Goal: Task Accomplishment & Management: Use online tool/utility

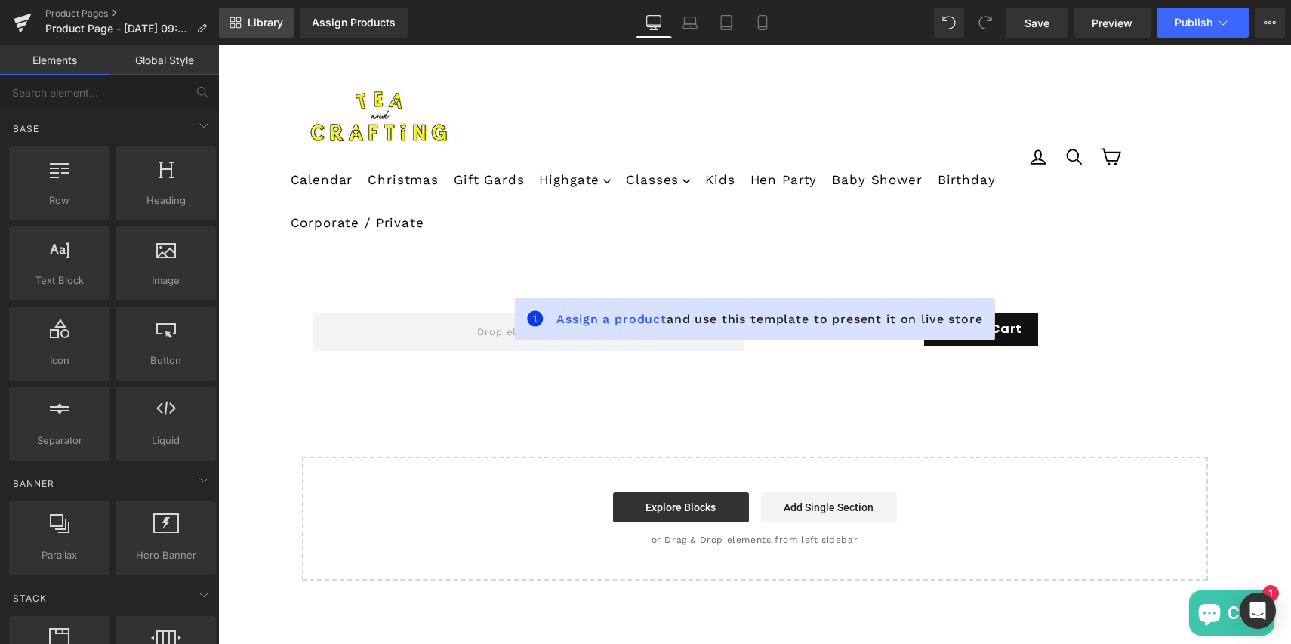
click at [257, 17] on span "Library" at bounding box center [265, 23] width 35 height 14
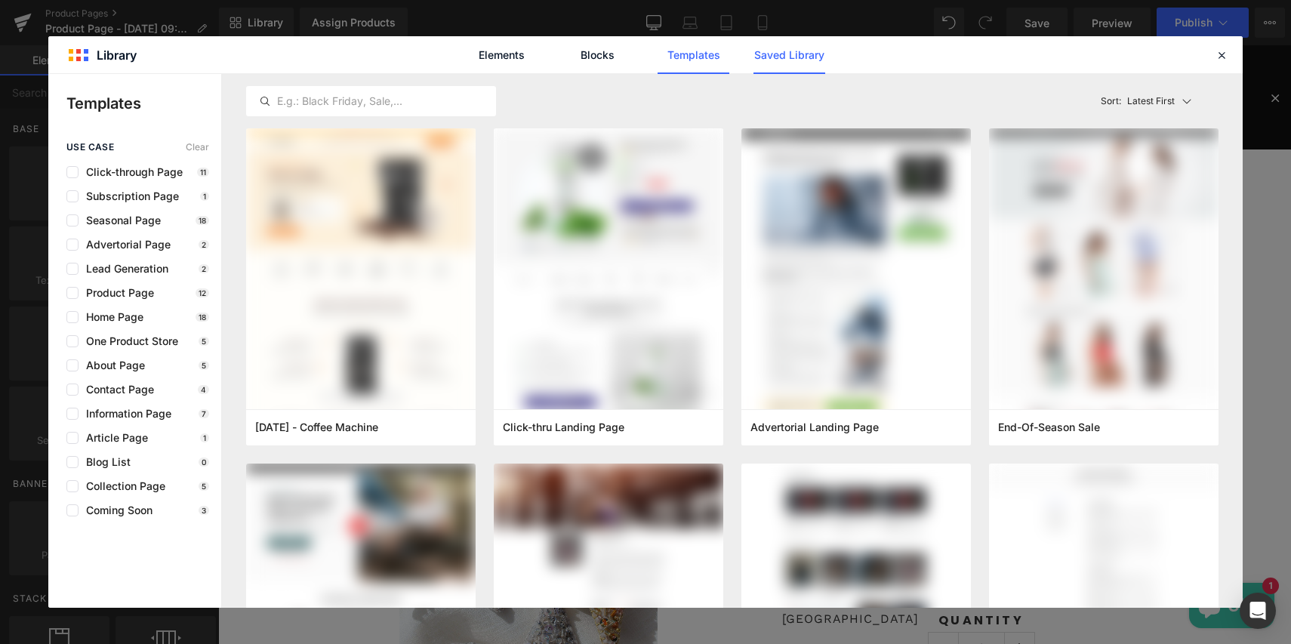
click at [782, 57] on link "Saved Library" at bounding box center [789, 55] width 72 height 38
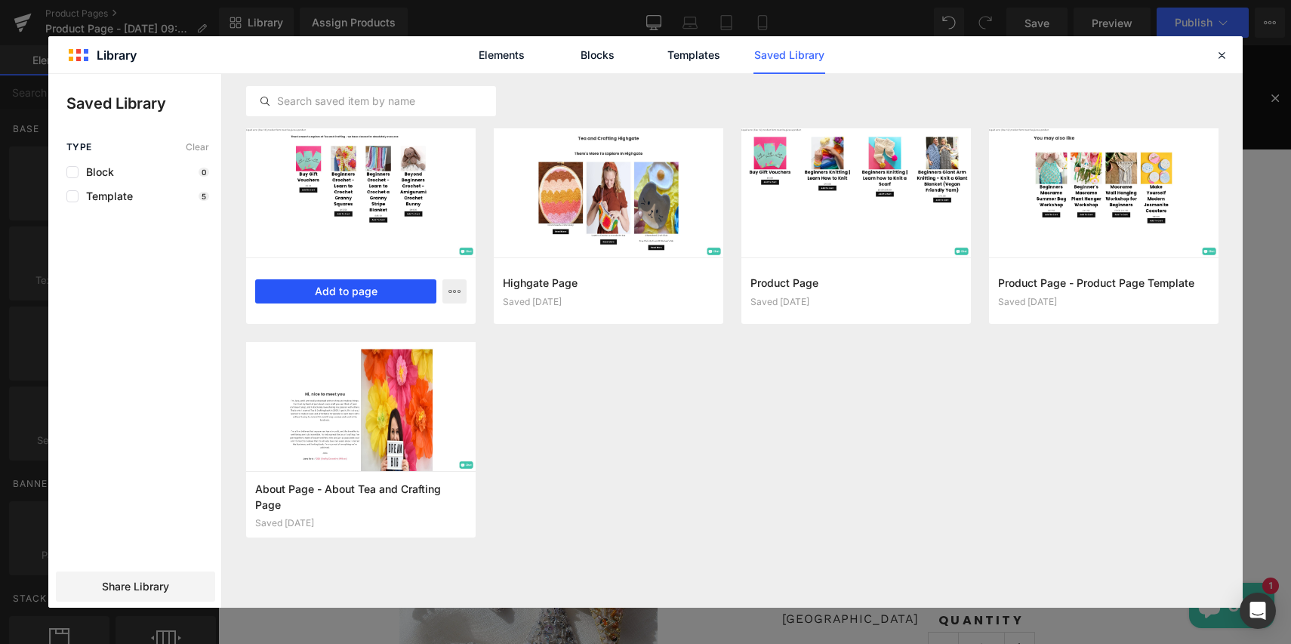
click at [337, 291] on button "Add to page" at bounding box center [345, 291] width 181 height 24
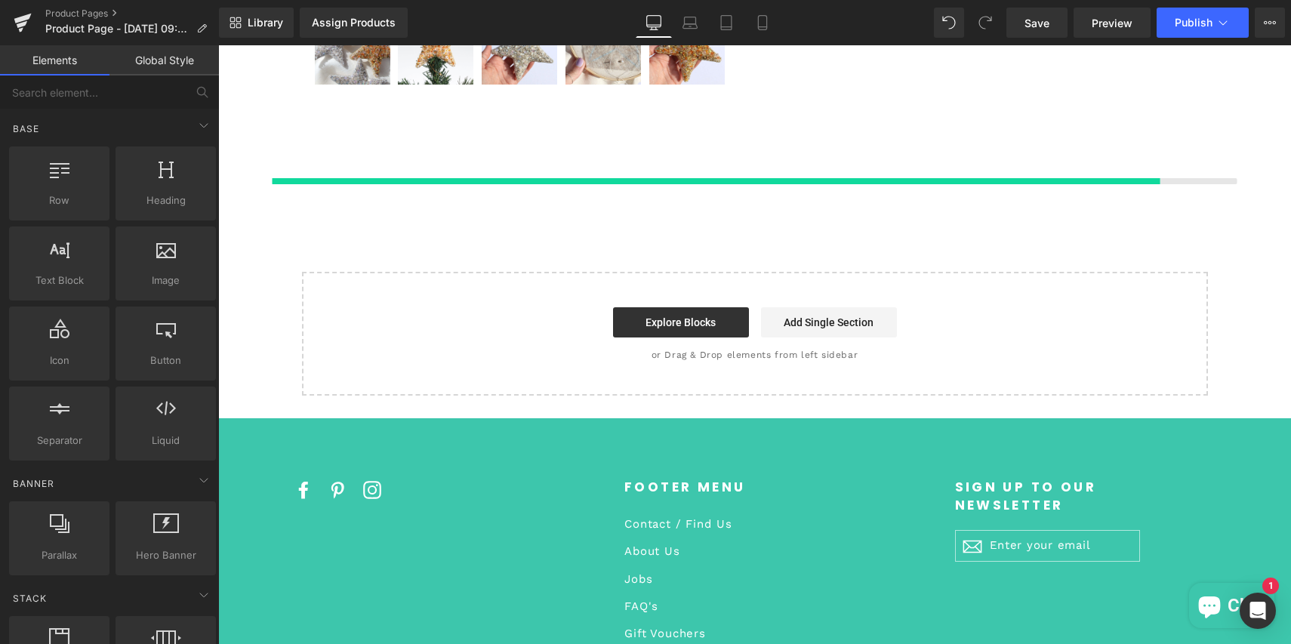
scroll to position [679, 0]
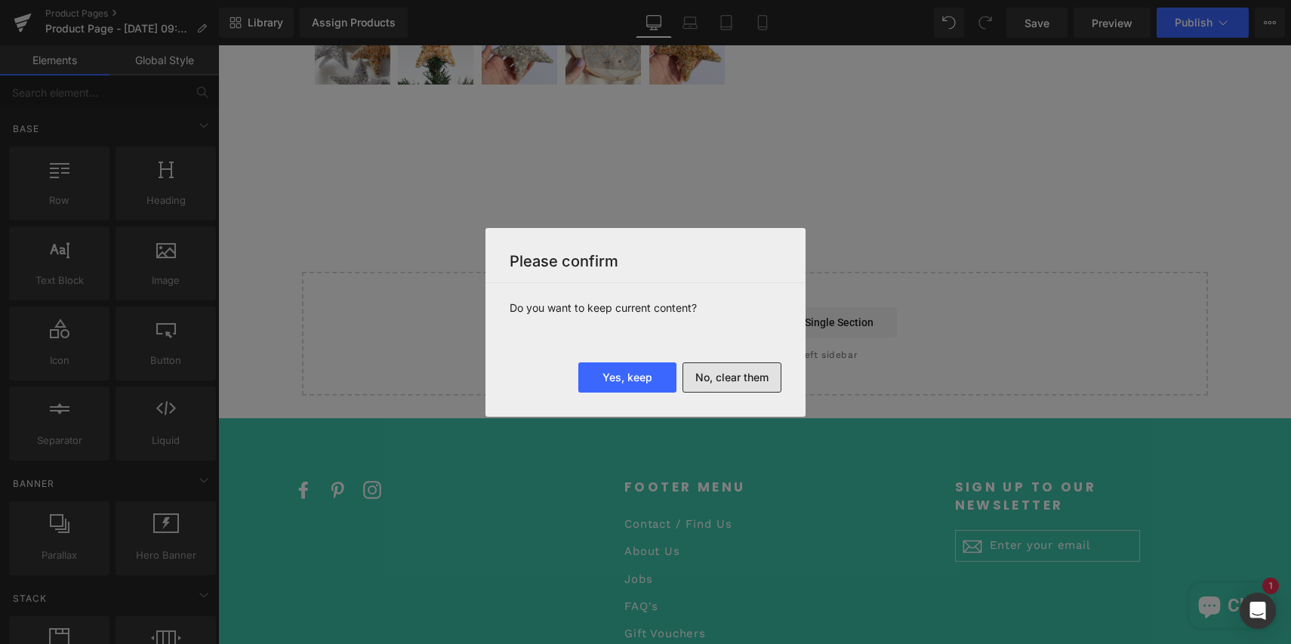
click at [737, 374] on button "No, clear them" at bounding box center [731, 377] width 99 height 30
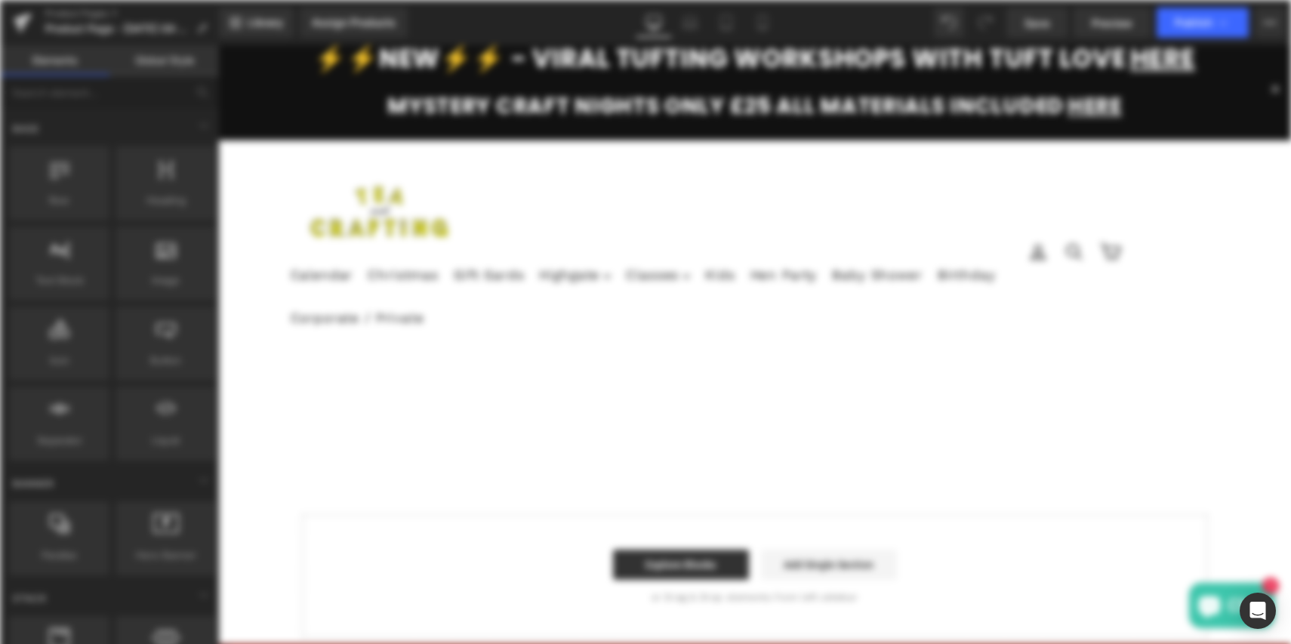
scroll to position [0, 0]
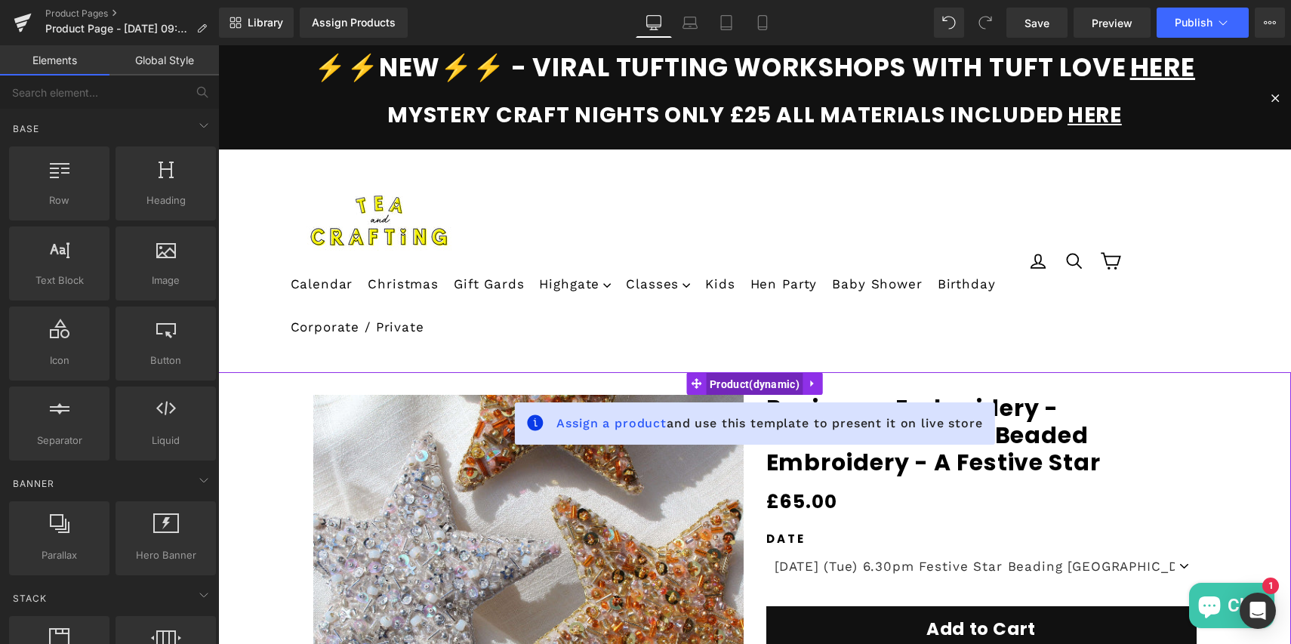
click at [737, 383] on span "Product" at bounding box center [754, 384] width 97 height 23
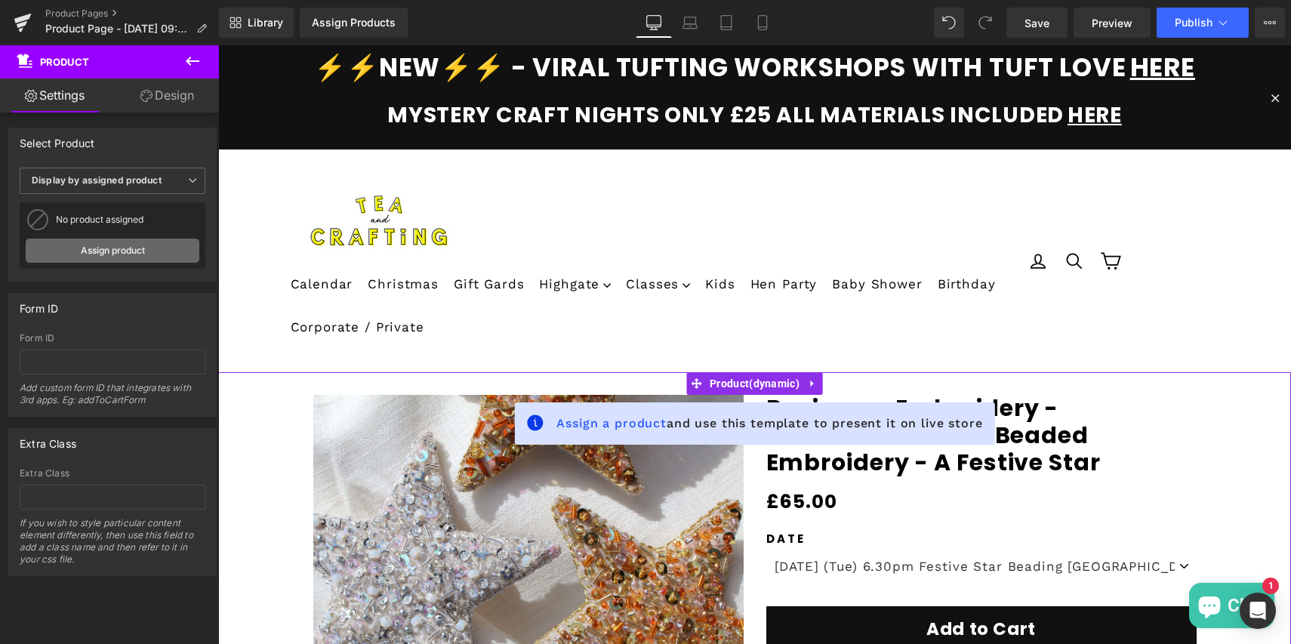
click at [100, 257] on link "Assign product" at bounding box center [113, 251] width 174 height 24
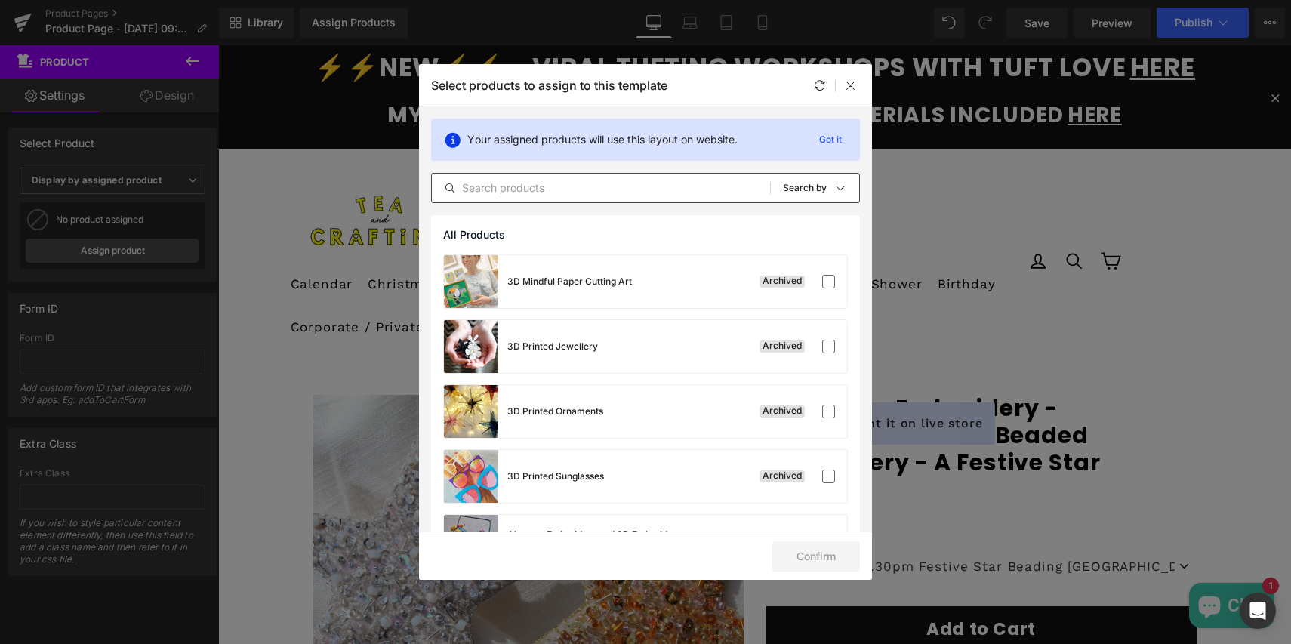
click at [506, 192] on input "text" at bounding box center [601, 188] width 338 height 18
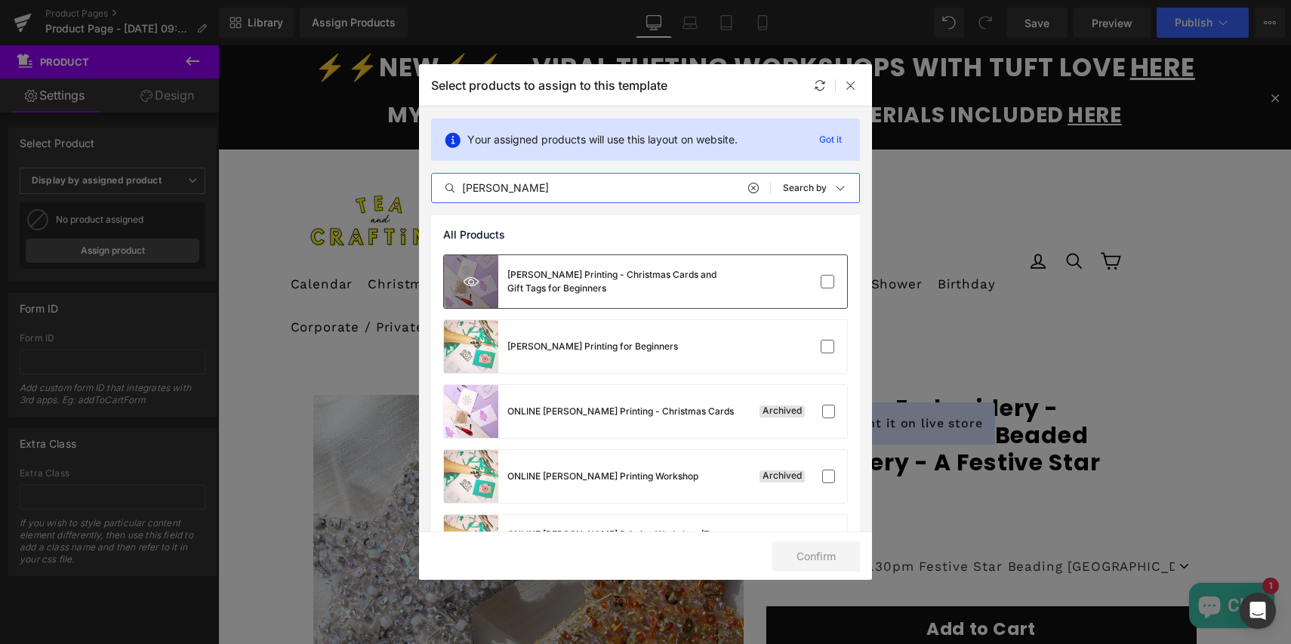
type input "[PERSON_NAME]"
click at [476, 276] on icon at bounding box center [470, 281] width 15 height 15
click at [823, 279] on label at bounding box center [827, 282] width 14 height 14
click at [827, 282] on input "checkbox" at bounding box center [827, 282] width 0 height 0
click at [821, 558] on button "Confirm" at bounding box center [816, 556] width 88 height 30
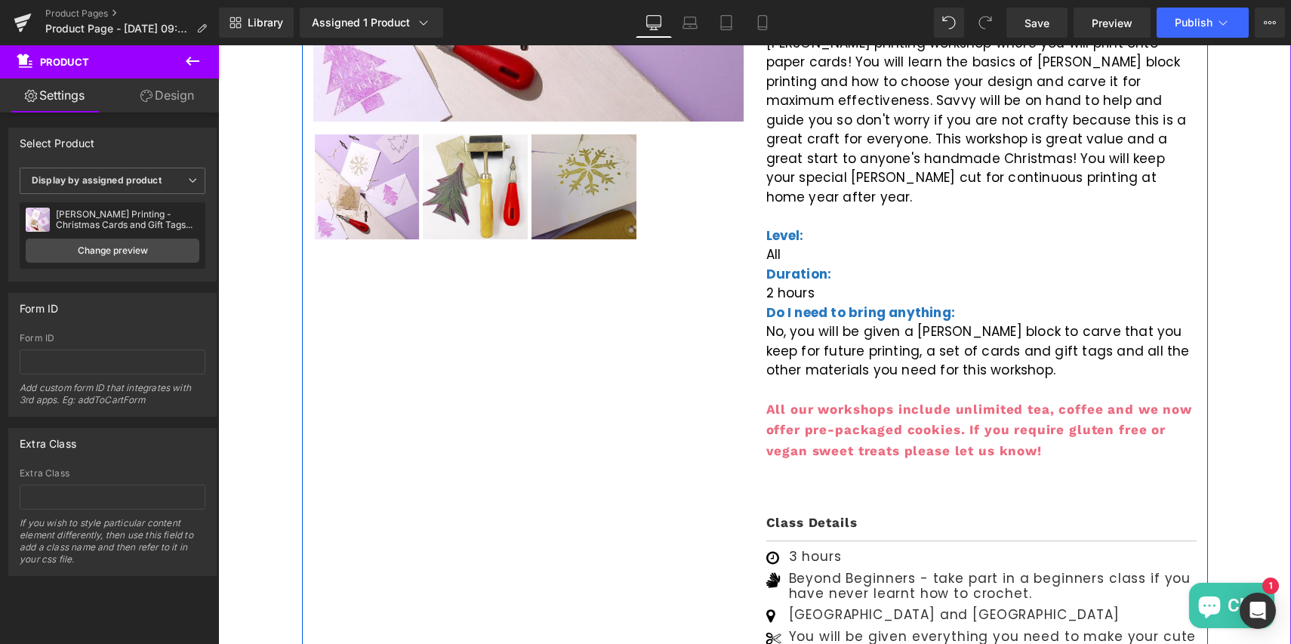
scroll to position [812, 0]
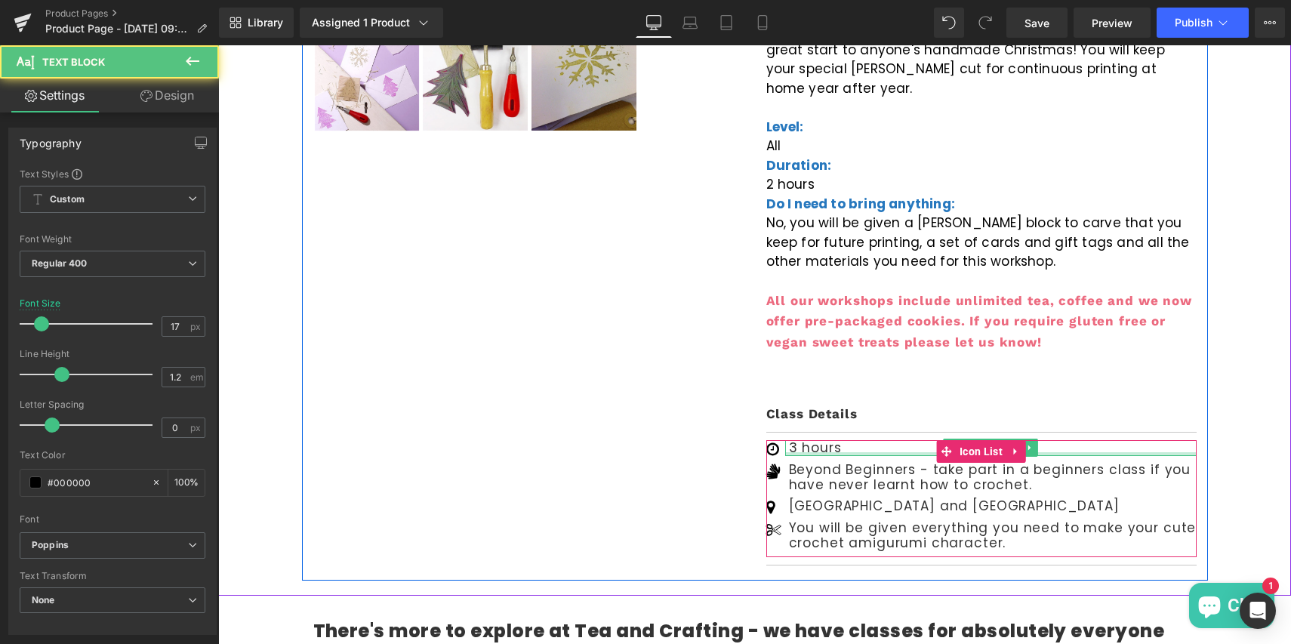
click at [792, 440] on div "3 hours Text Block" at bounding box center [990, 447] width 411 height 15
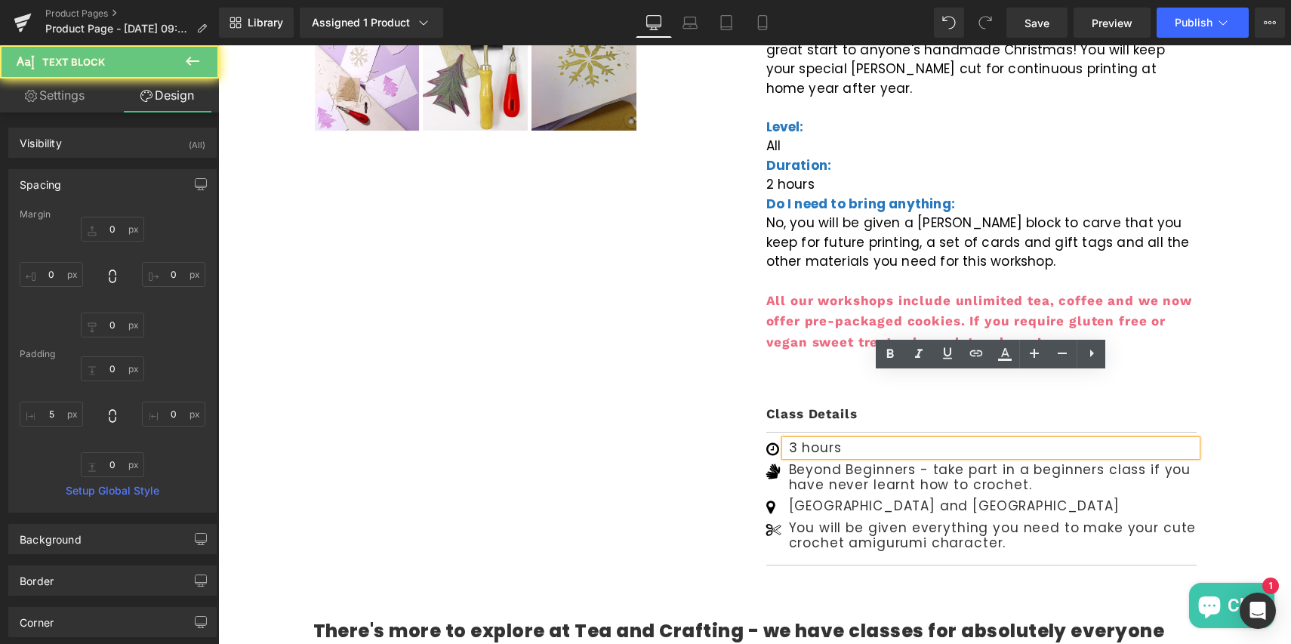
click at [792, 440] on p "3 hours" at bounding box center [993, 447] width 408 height 15
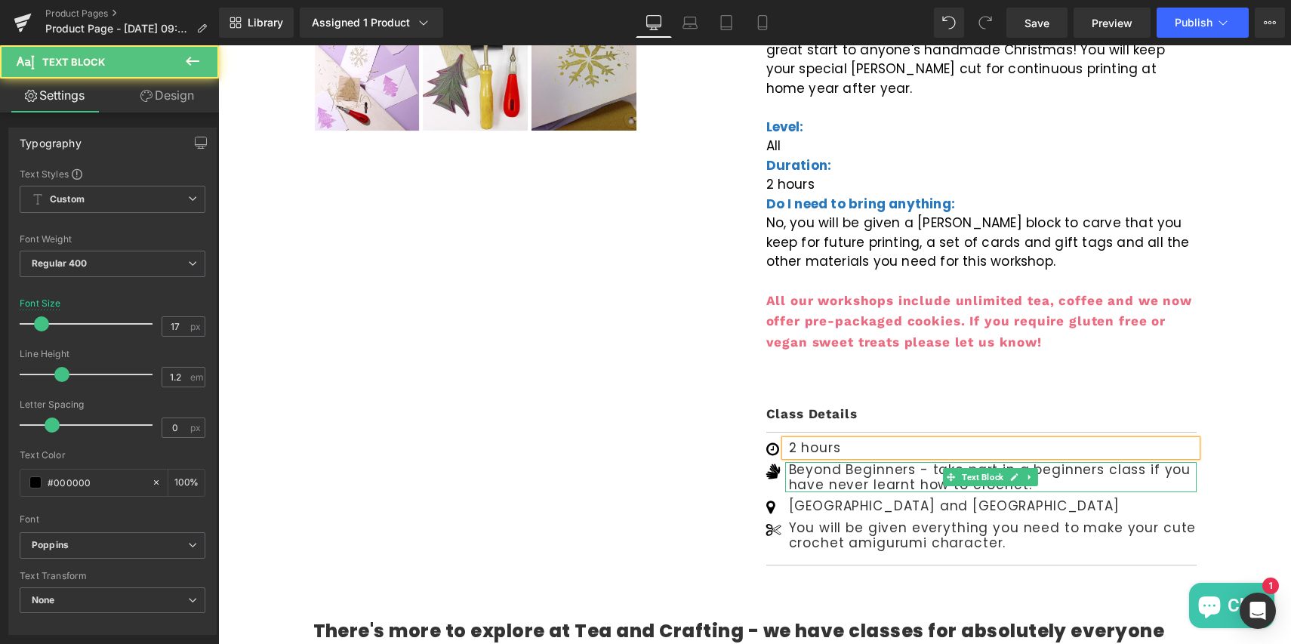
click at [849, 462] on p "Beyond Beginners - take part in a beginners class if you have never learnt how …" at bounding box center [993, 477] width 408 height 31
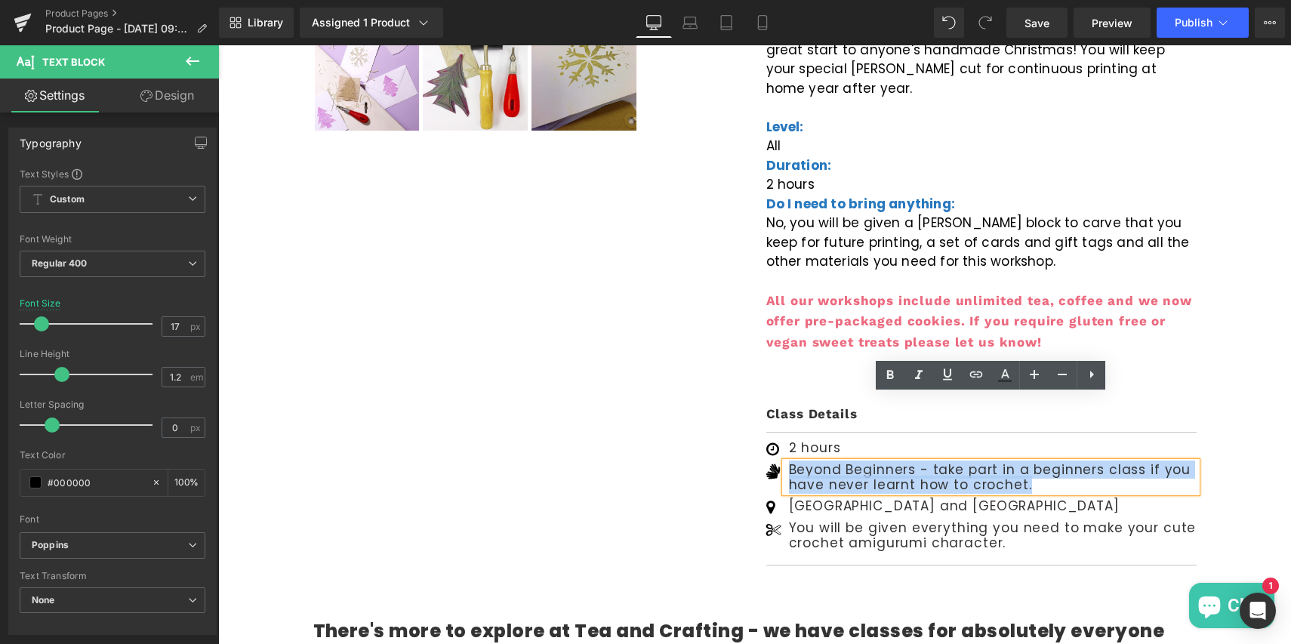
drag, startPoint x: 789, startPoint y: 405, endPoint x: 1024, endPoint y: 417, distance: 235.8
click at [1024, 462] on p "Beyond Beginners - take part in a beginners class if you have never learnt how …" at bounding box center [993, 477] width 408 height 31
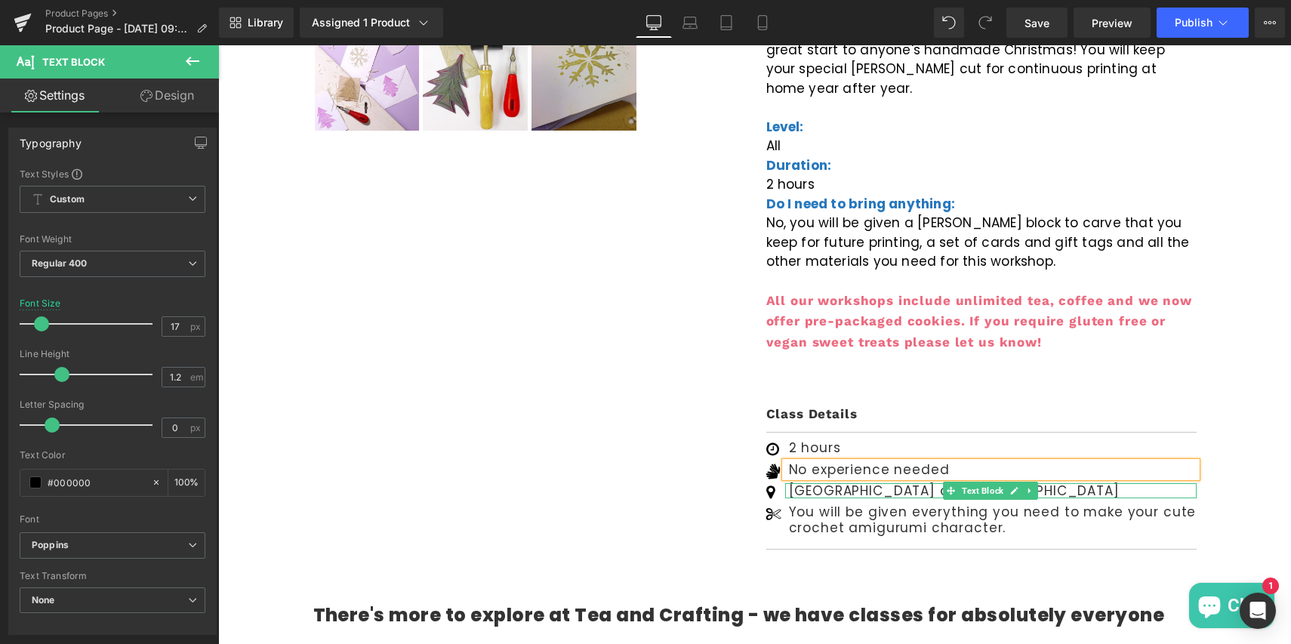
click at [892, 494] on div at bounding box center [990, 496] width 411 height 4
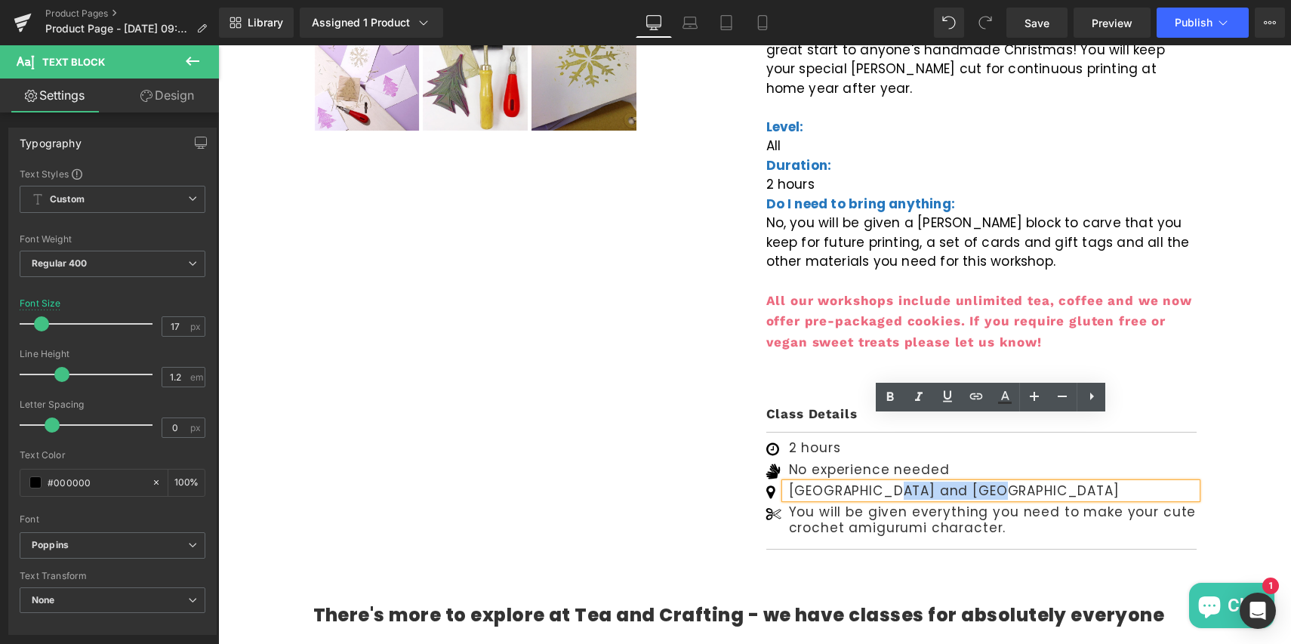
drag, startPoint x: 894, startPoint y: 428, endPoint x: 1005, endPoint y: 427, distance: 111.7
click at [1005, 483] on p "[GEOGRAPHIC_DATA] and [GEOGRAPHIC_DATA]" at bounding box center [993, 490] width 408 height 15
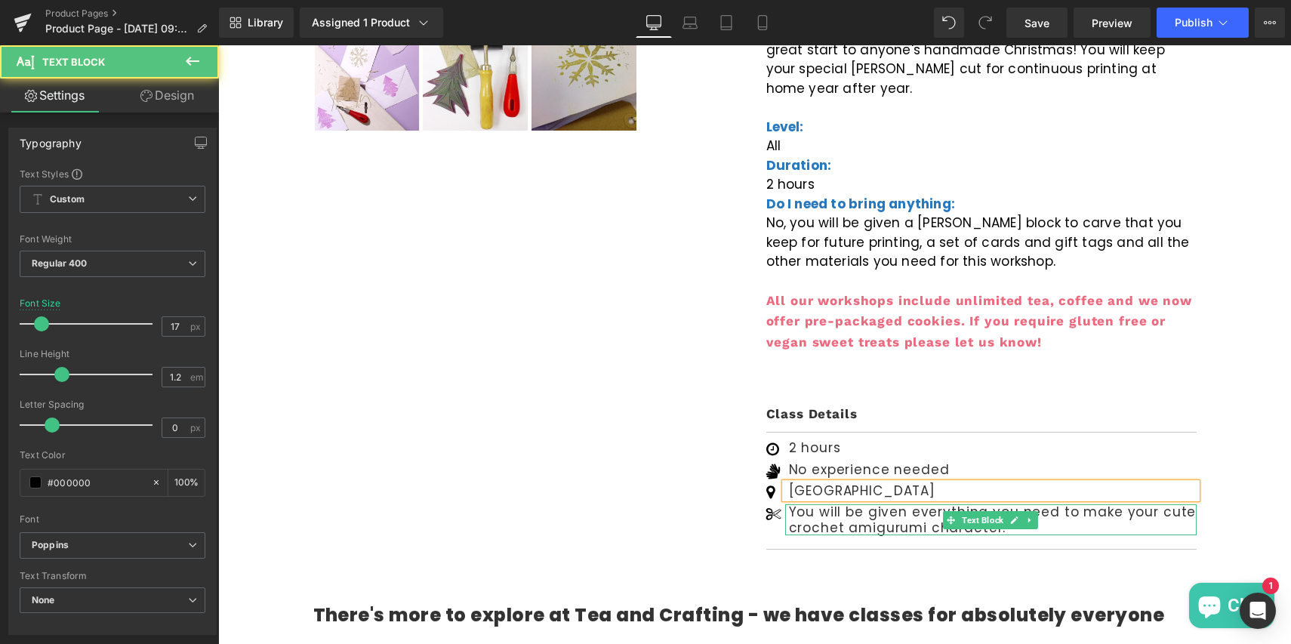
drag, startPoint x: 1153, startPoint y: 447, endPoint x: 1153, endPoint y: 462, distance: 15.1
click at [1153, 504] on p "You will be given everything you need to make your cute crochet amigurumi chara…" at bounding box center [993, 519] width 408 height 31
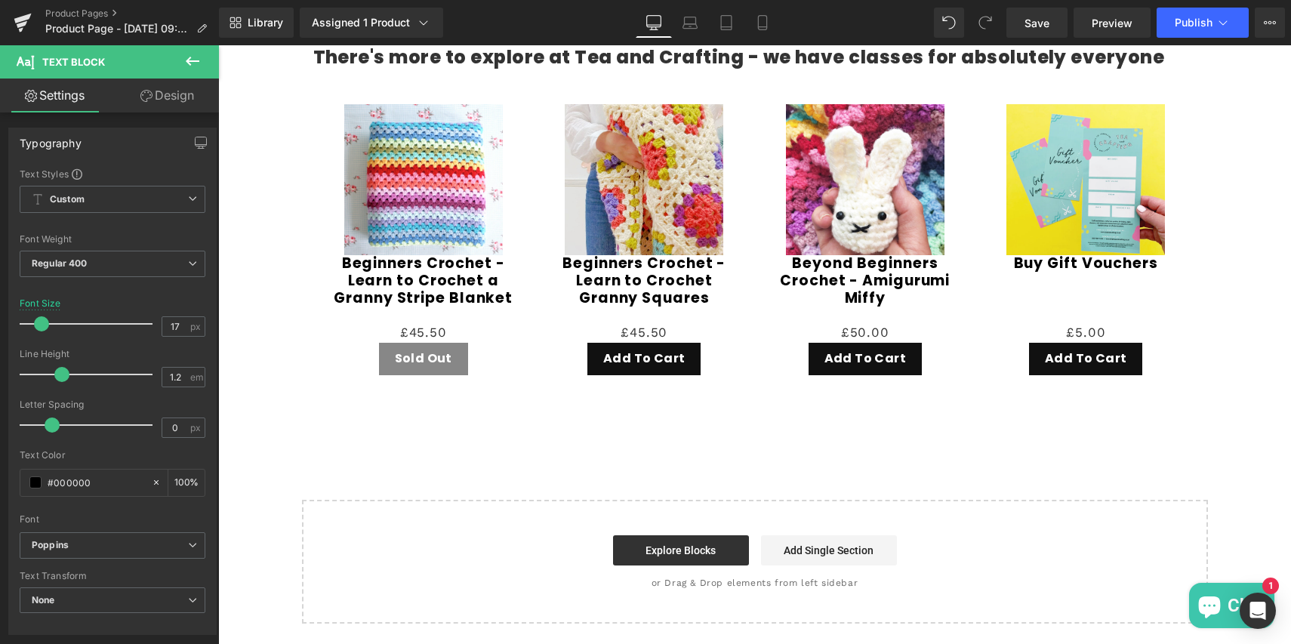
scroll to position [1091, 0]
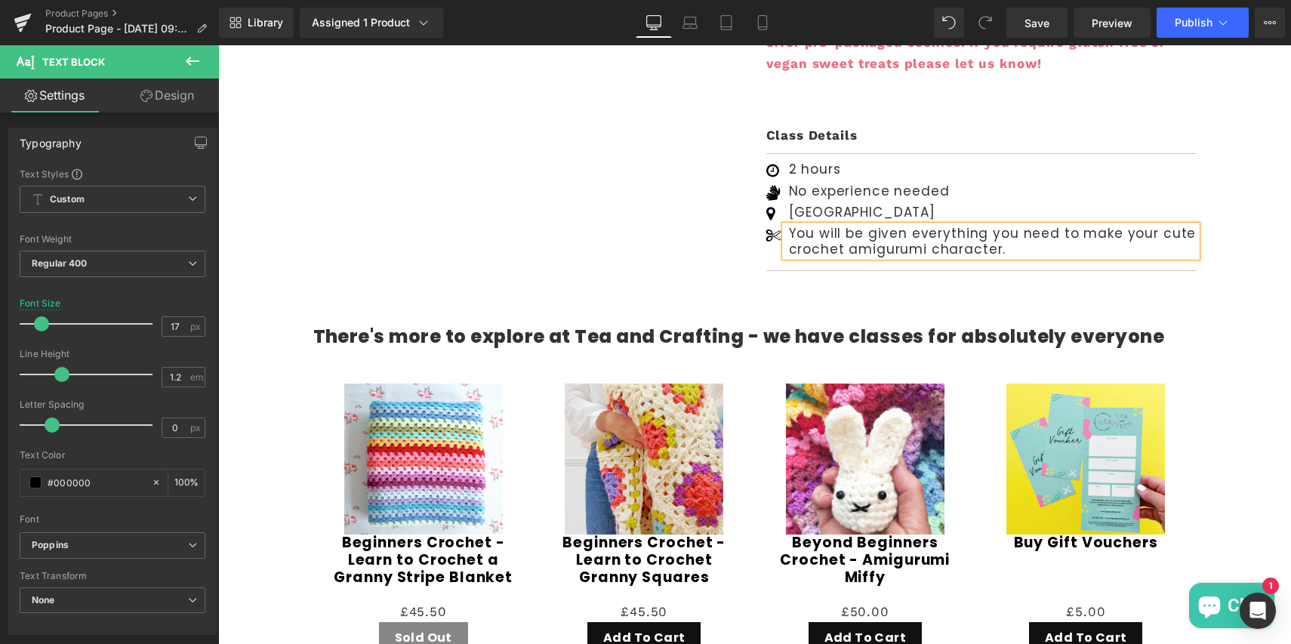
click at [1083, 226] on p "You will be given everything you need to make your cute crochet amigurumi chara…" at bounding box center [993, 241] width 408 height 31
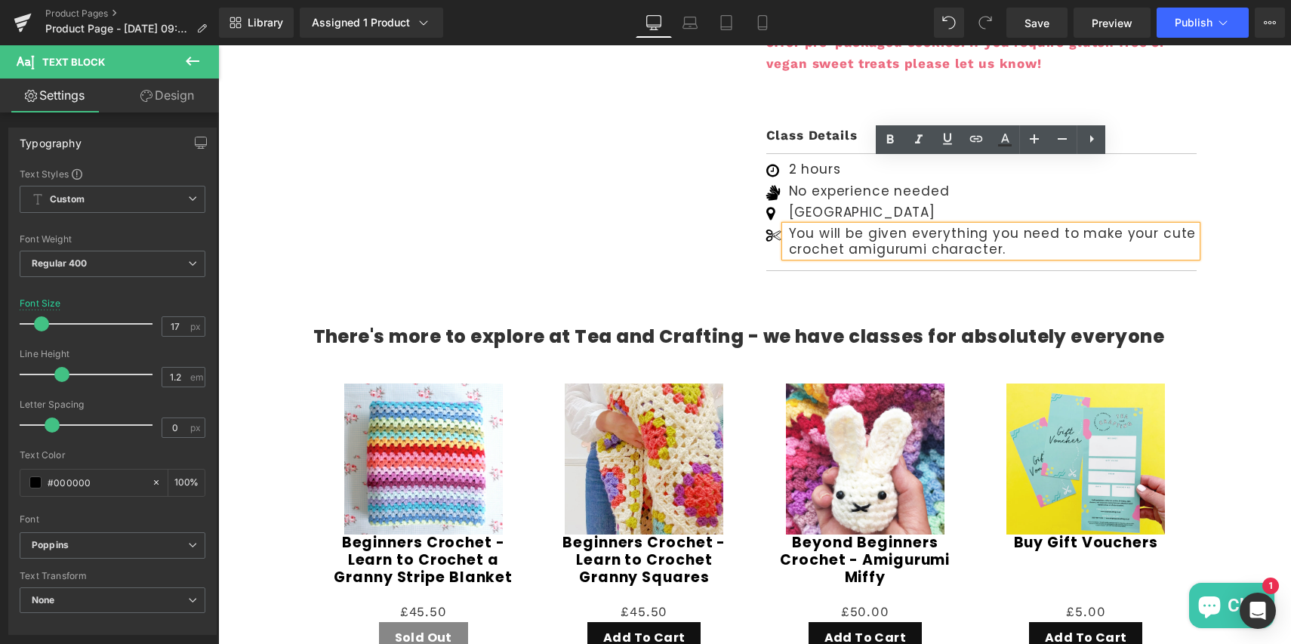
drag, startPoint x: 1147, startPoint y: 168, endPoint x: 1147, endPoint y: 181, distance: 12.8
click at [1147, 226] on p "You will be given everything you need to make your cute crochet amigurumi chara…" at bounding box center [993, 241] width 408 height 31
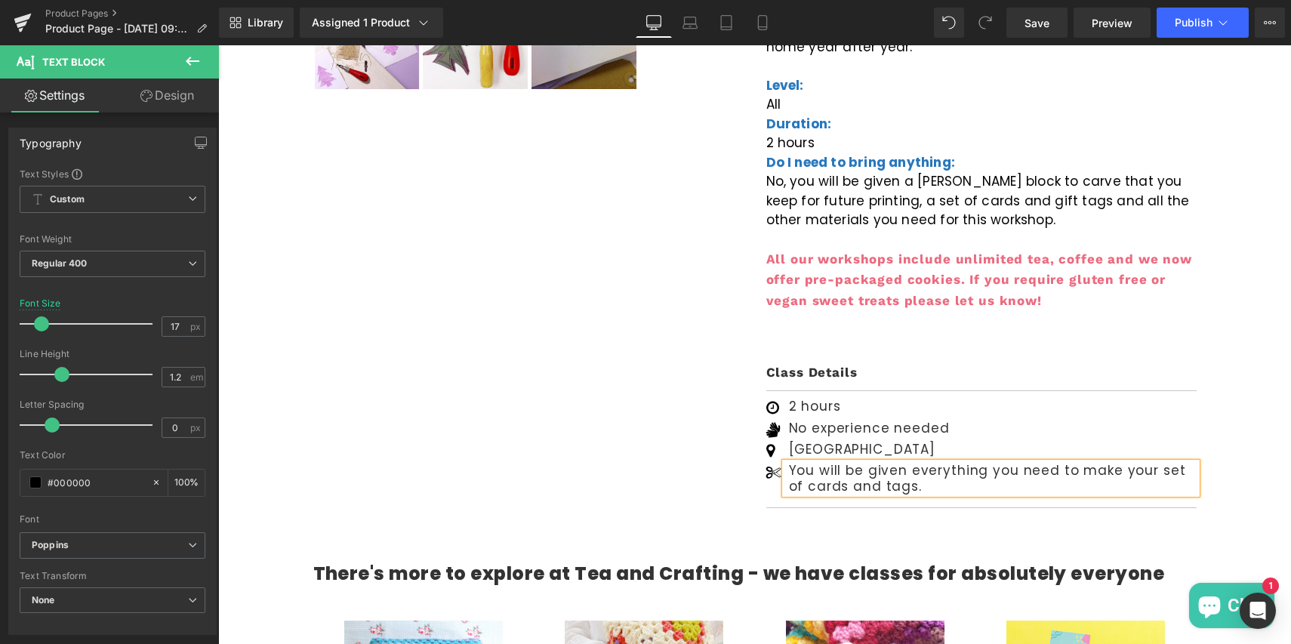
scroll to position [577, 0]
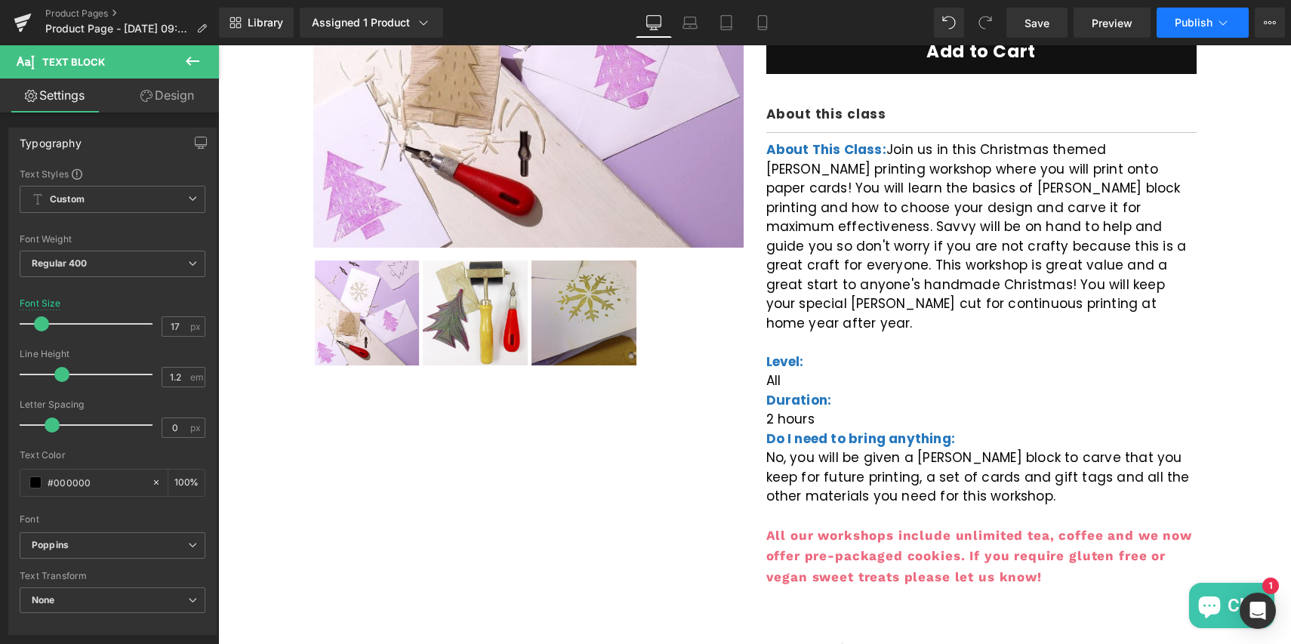
click at [1181, 23] on span "Publish" at bounding box center [1193, 23] width 38 height 12
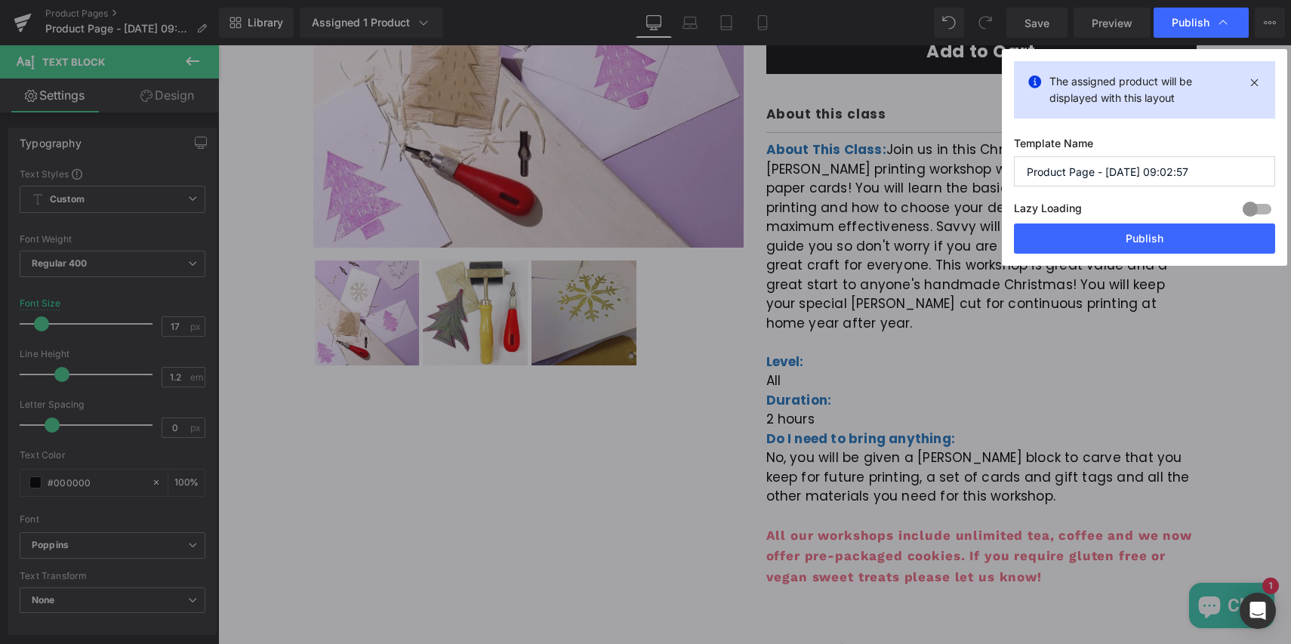
click at [1063, 172] on input "Product Page - [DATE] 09:02:57" at bounding box center [1144, 171] width 261 height 30
drag, startPoint x: 1105, startPoint y: 171, endPoint x: 1219, endPoint y: 171, distance: 114.0
click at [1219, 171] on input "Product Page - [DATE] 09:02:57" at bounding box center [1144, 171] width 261 height 30
type input "Product Page - Festive [PERSON_NAME]"
click at [1138, 237] on button "Publish" at bounding box center [1144, 238] width 261 height 30
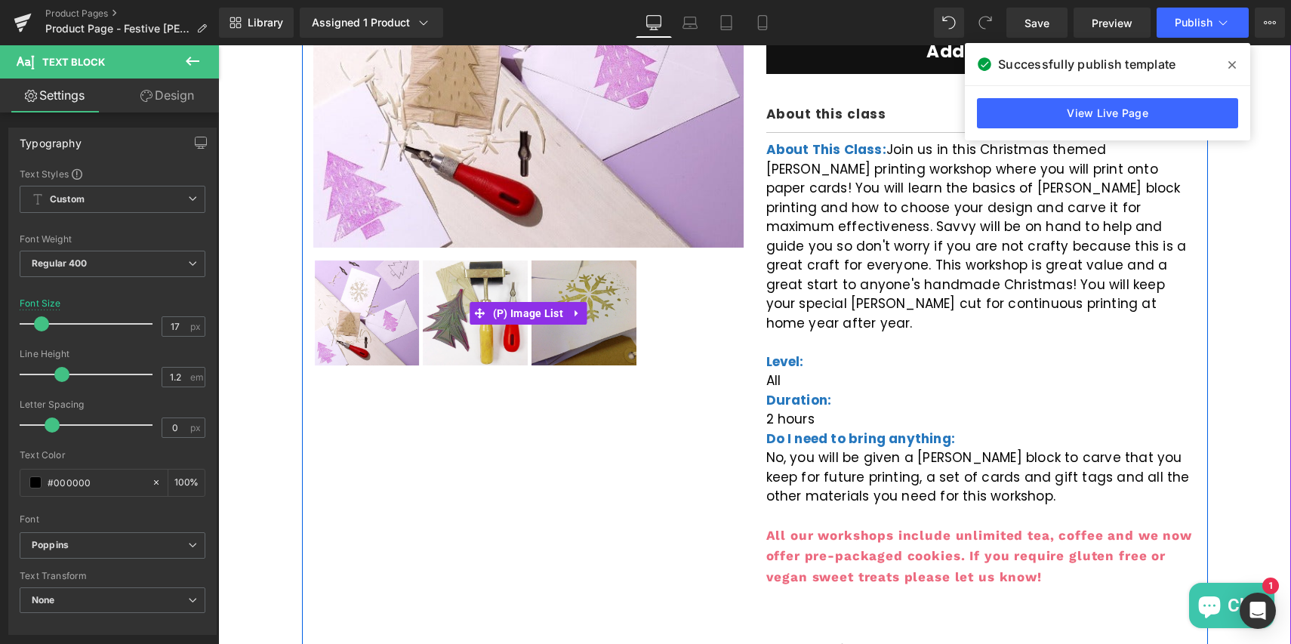
scroll to position [1243, 0]
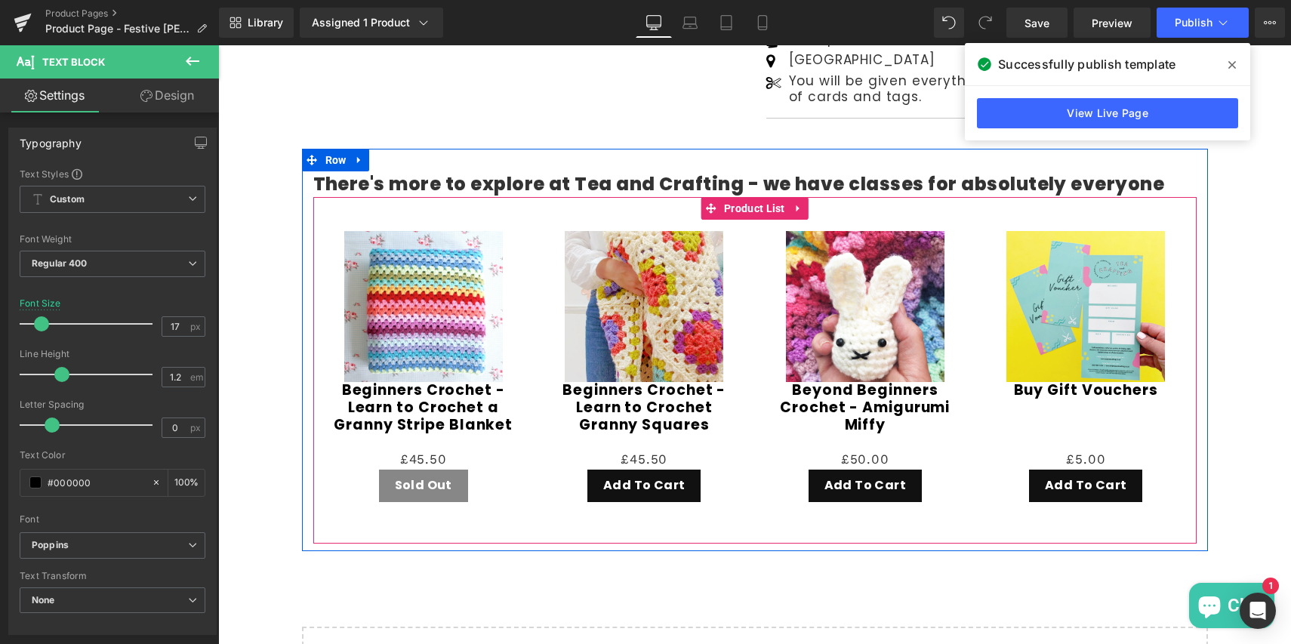
click at [420, 231] on img at bounding box center [423, 310] width 158 height 158
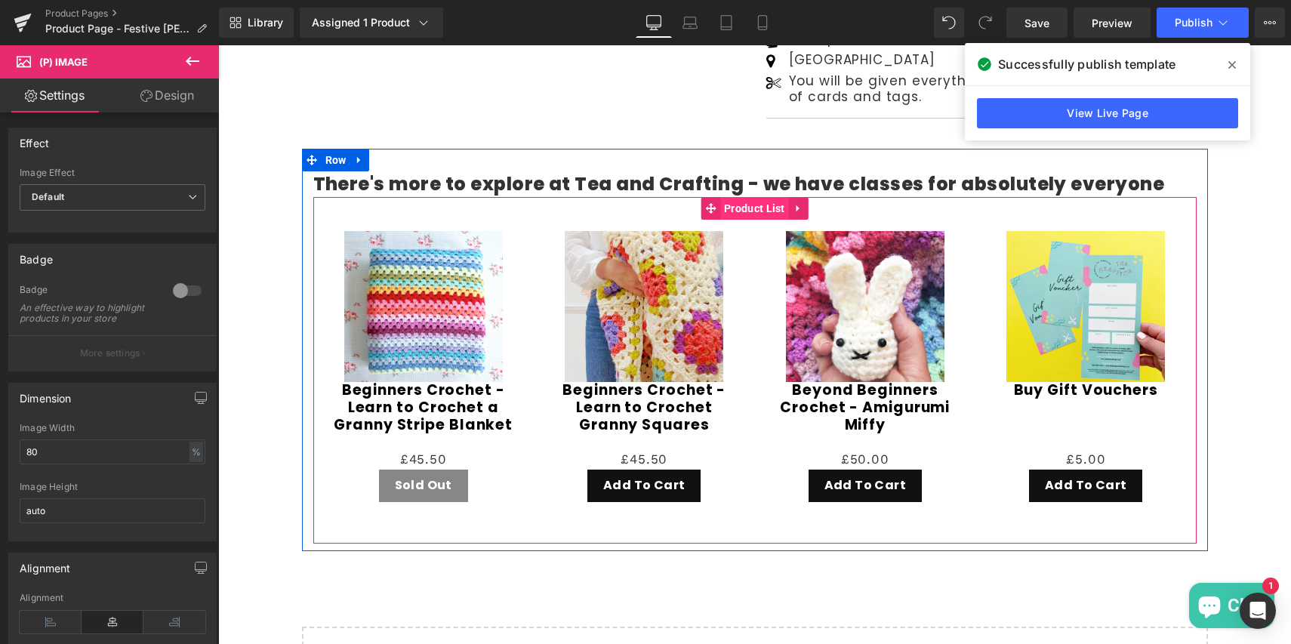
click at [740, 197] on span "Product List" at bounding box center [754, 208] width 69 height 23
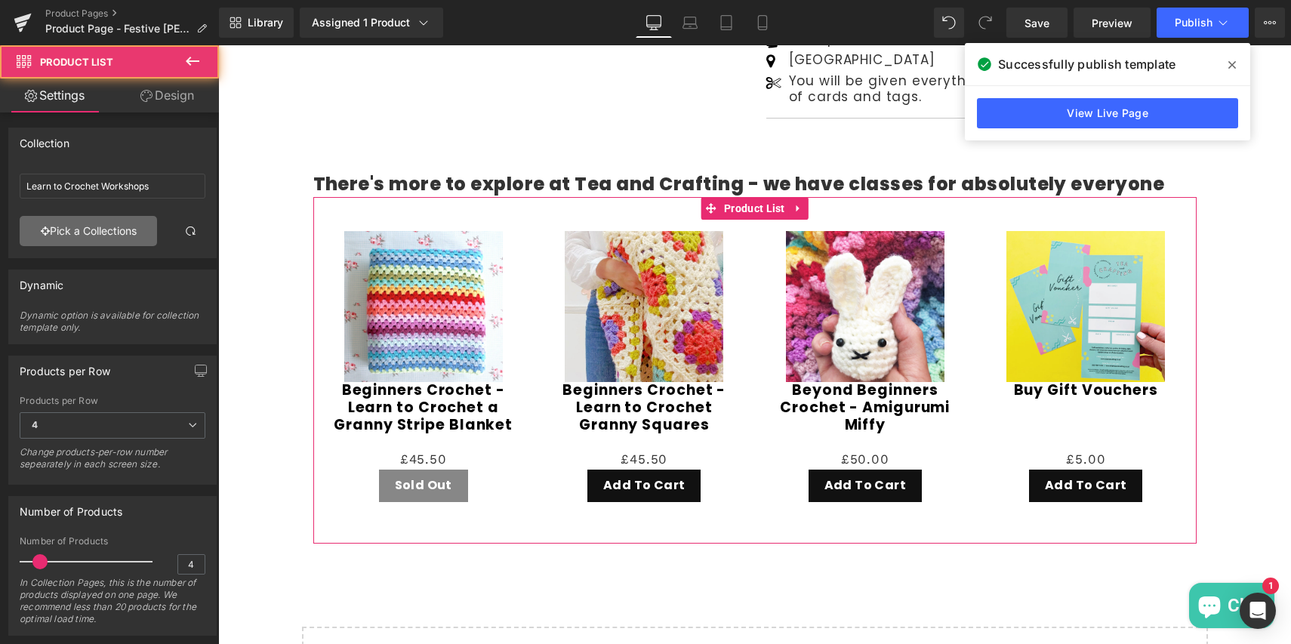
click at [99, 230] on link "Pick a Collections" at bounding box center [88, 231] width 137 height 30
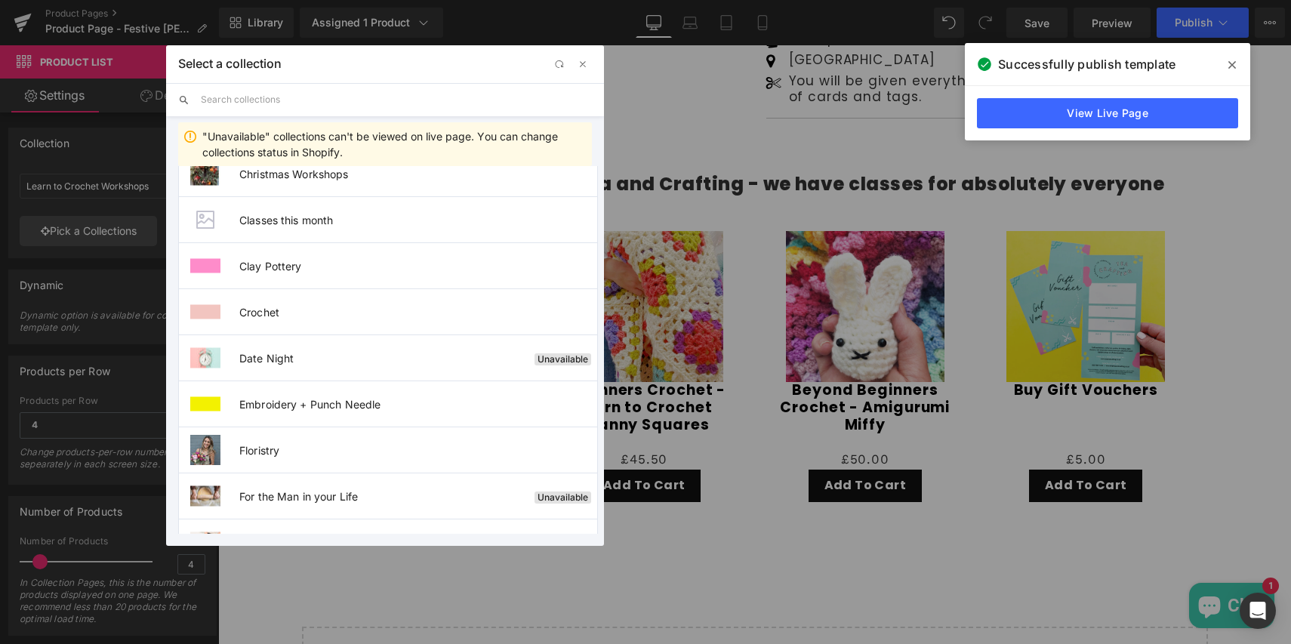
scroll to position [0, 0]
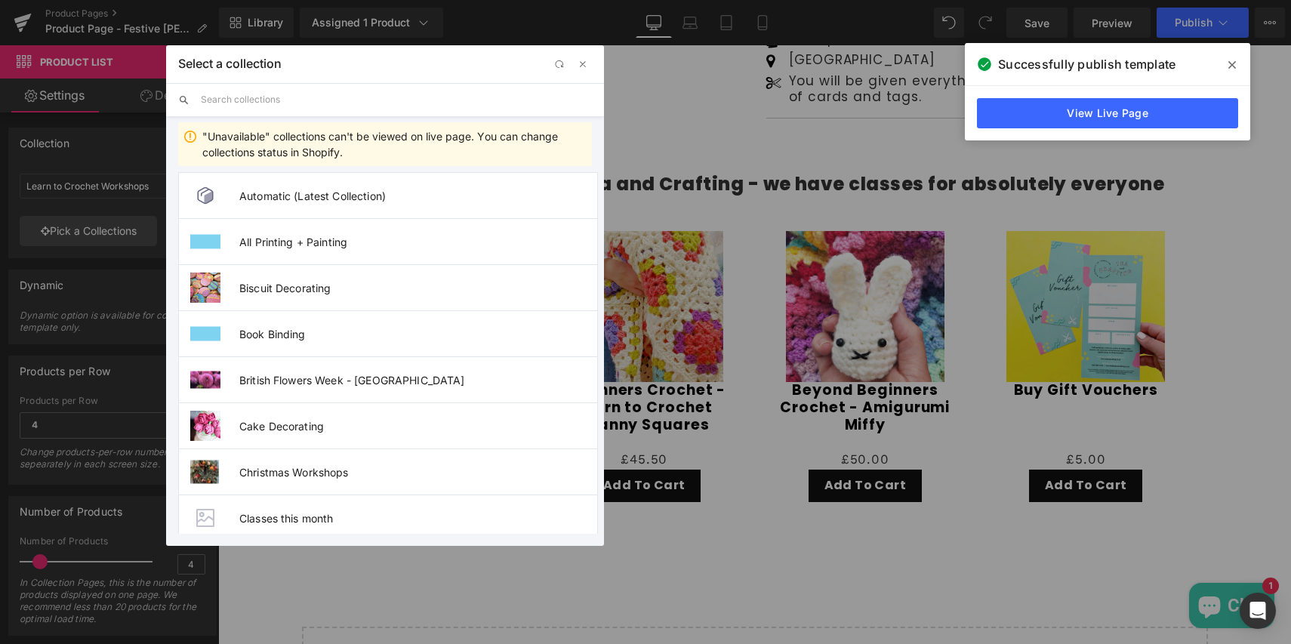
click at [295, 106] on input "text" at bounding box center [396, 99] width 391 height 33
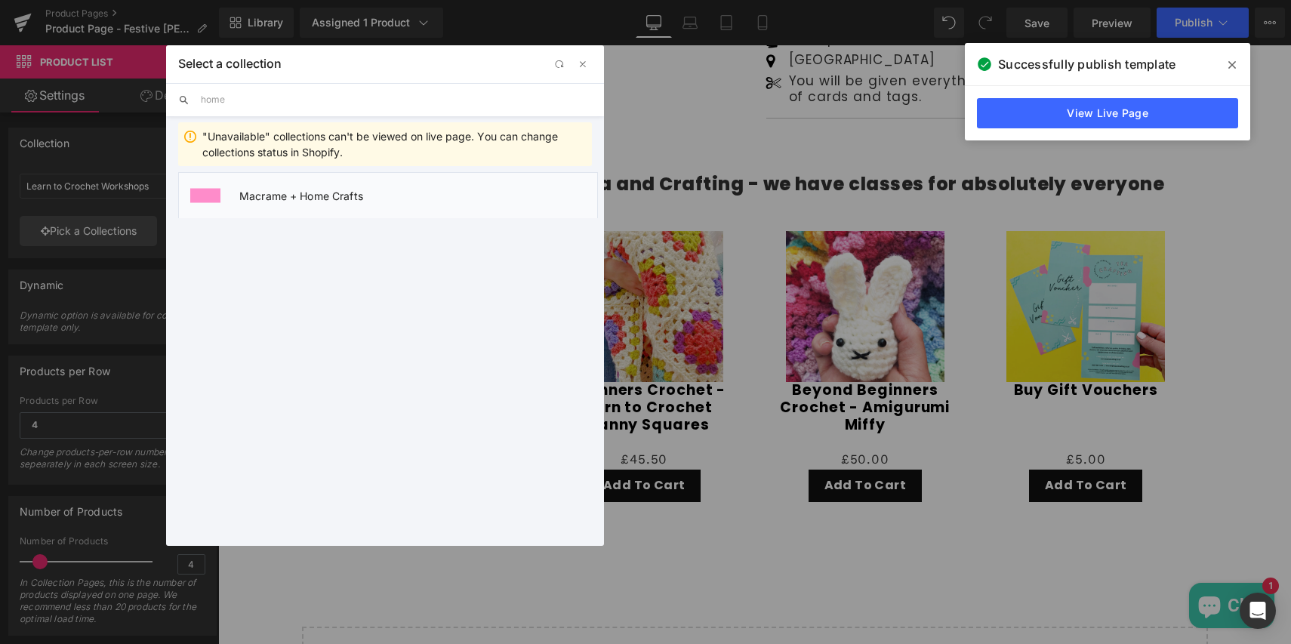
type input "home"
click at [303, 191] on span "Macrame + Home Crafts" at bounding box center [418, 195] width 358 height 13
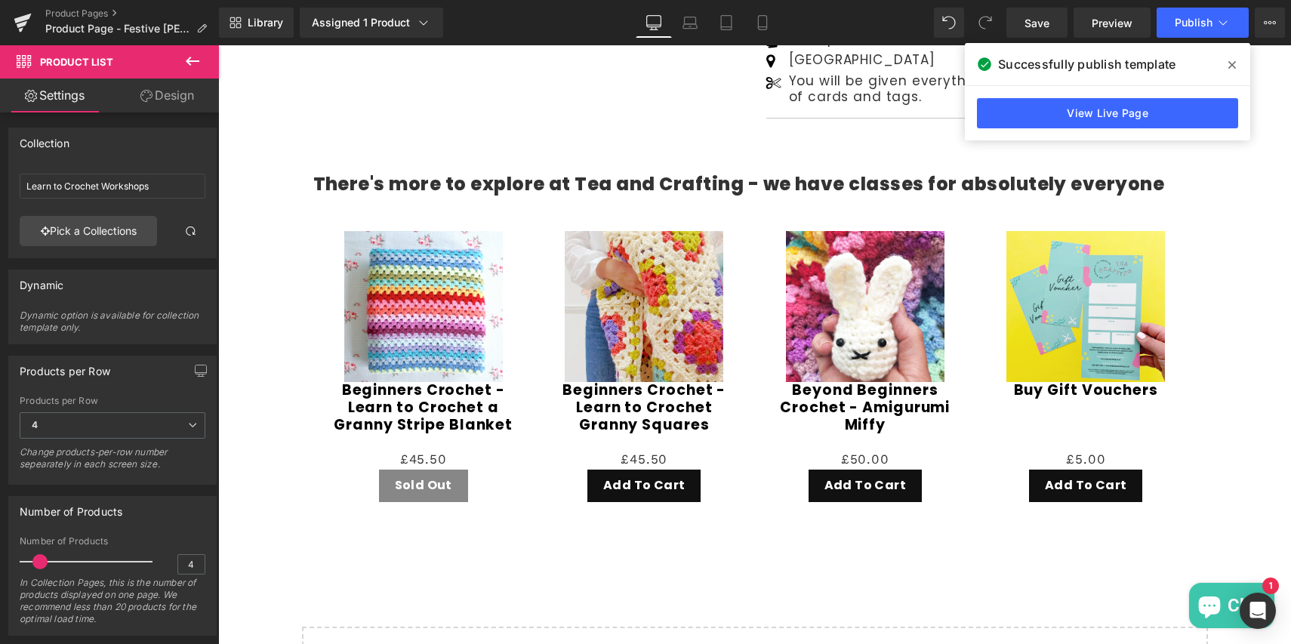
type input "Macrame + Home Crafts"
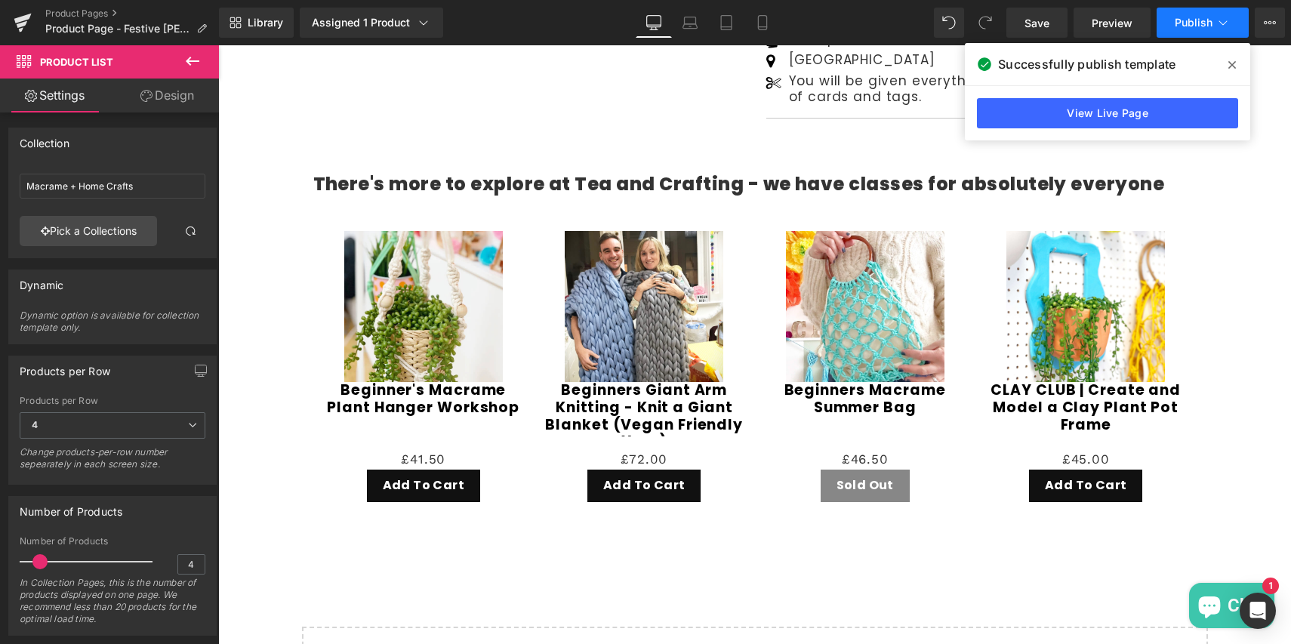
click at [1190, 26] on span "Publish" at bounding box center [1193, 23] width 38 height 12
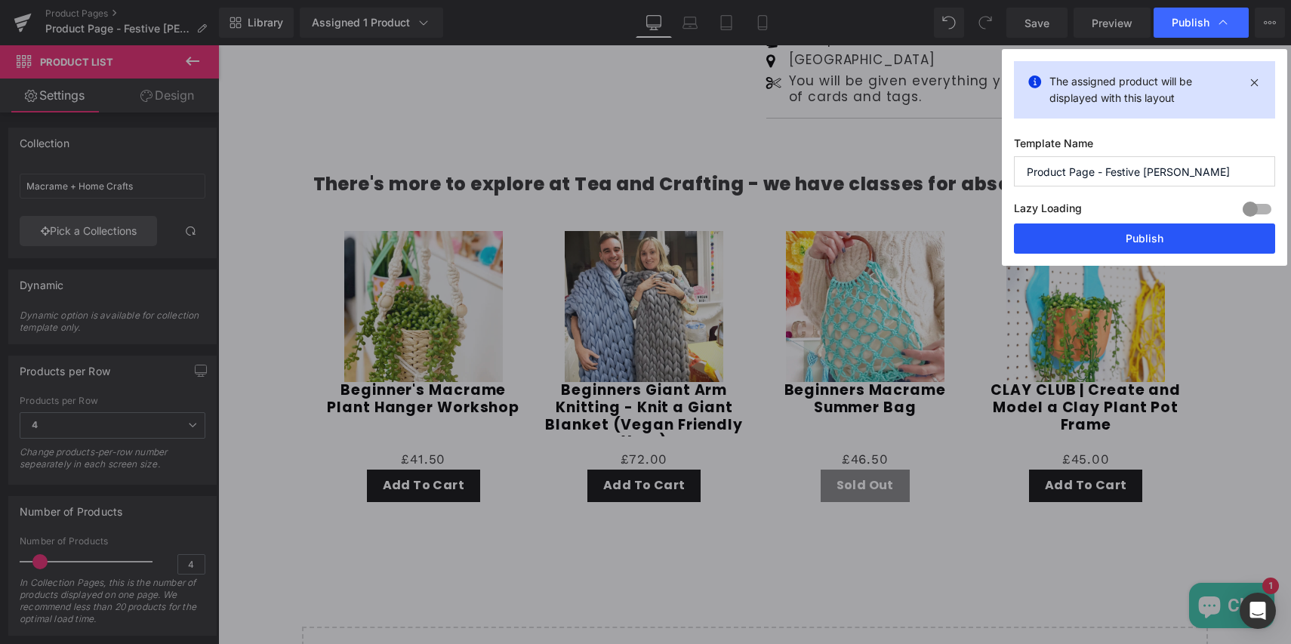
click at [1154, 226] on button "Publish" at bounding box center [1144, 238] width 261 height 30
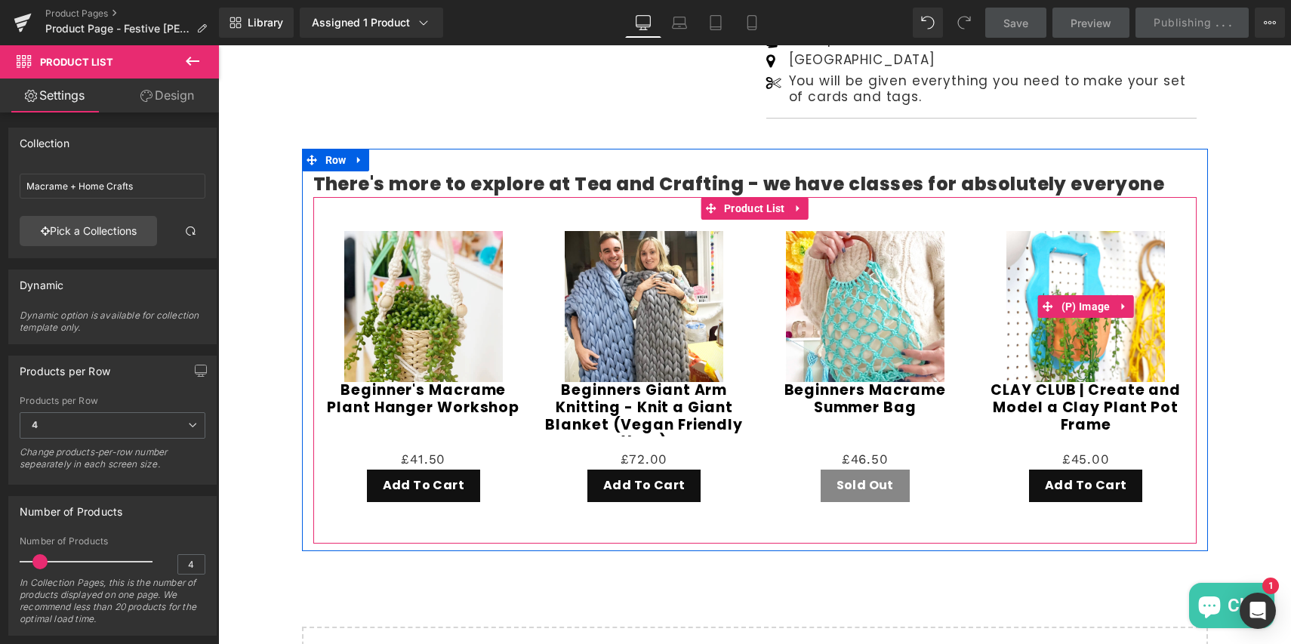
click at [1154, 238] on img at bounding box center [1085, 310] width 158 height 158
